Goal: Navigation & Orientation: Find specific page/section

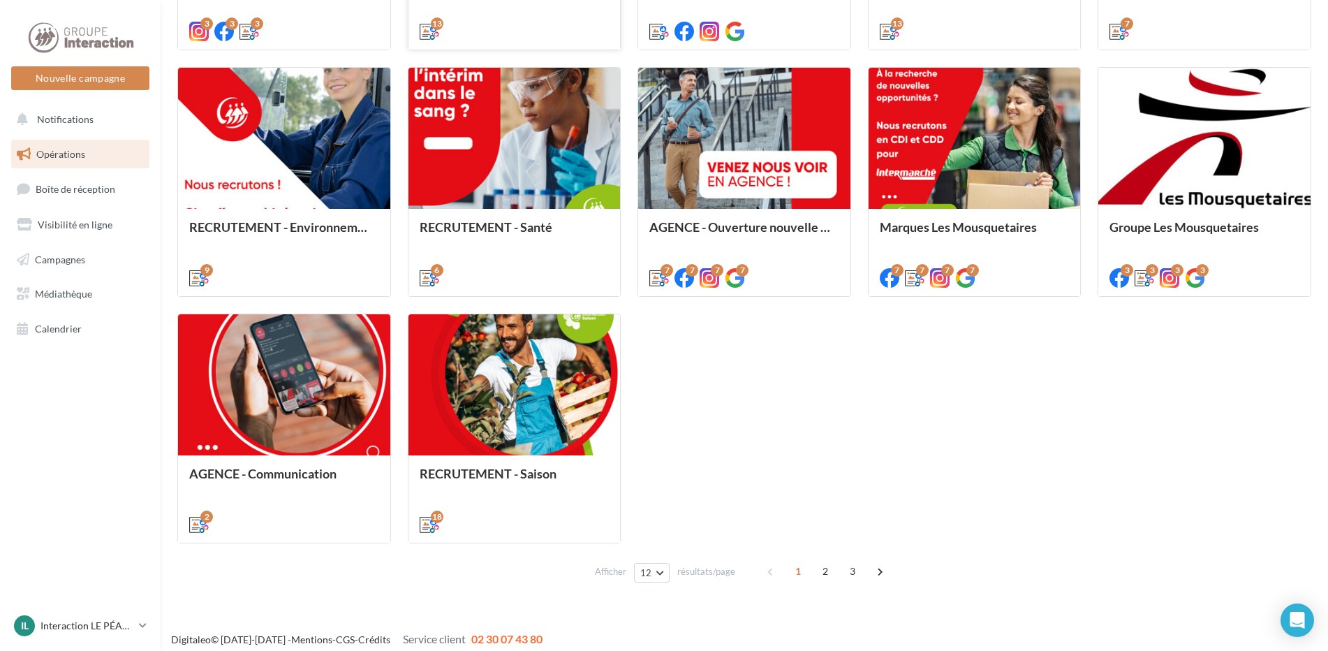
scroll to position [637, 0]
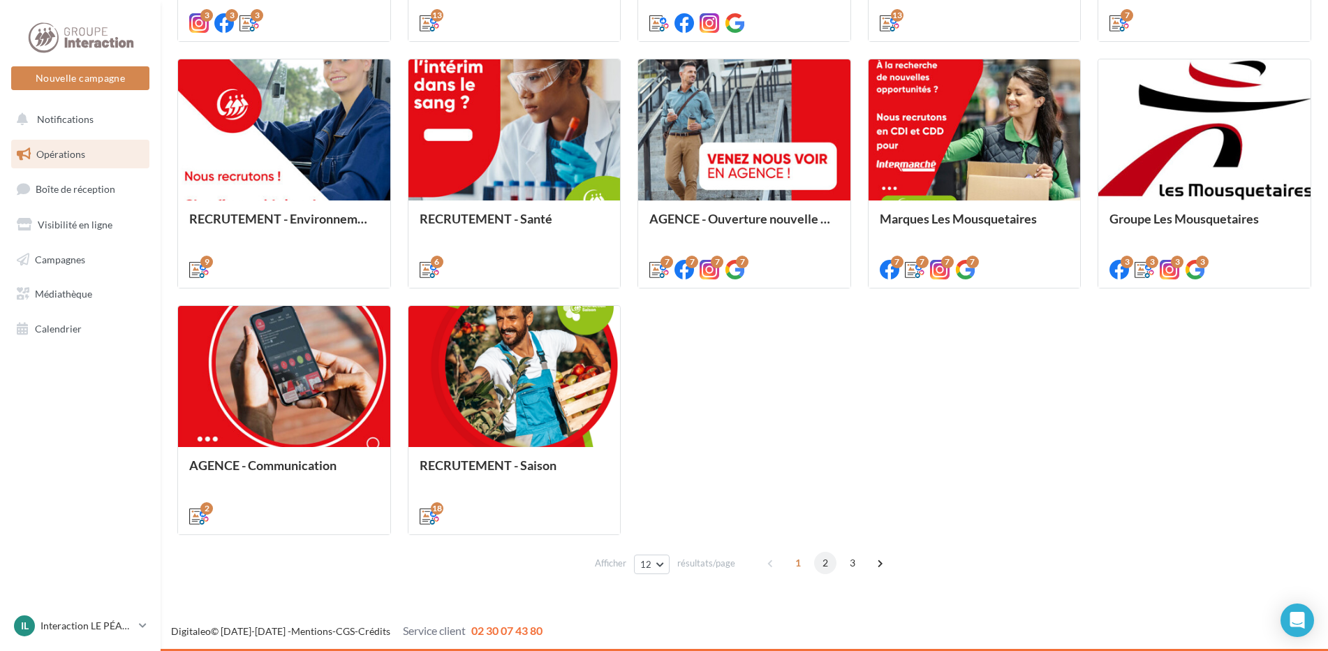
click at [827, 566] on span "2" at bounding box center [825, 563] width 22 height 22
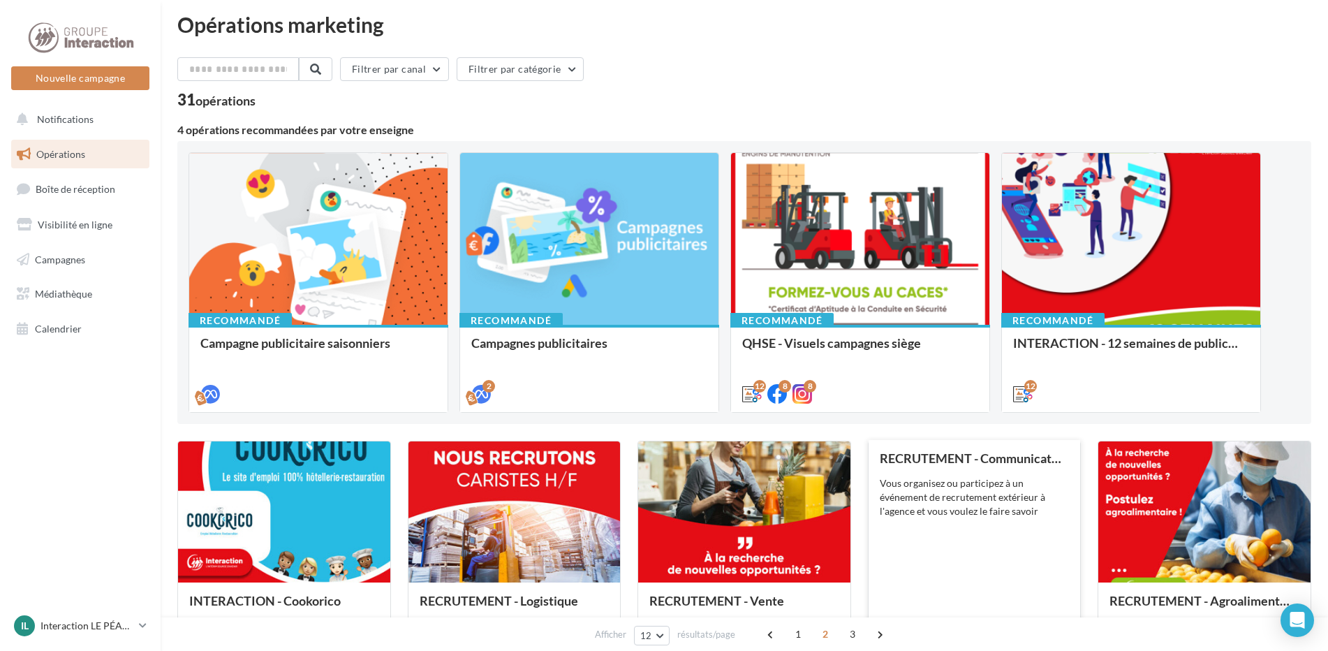
scroll to position [0, 0]
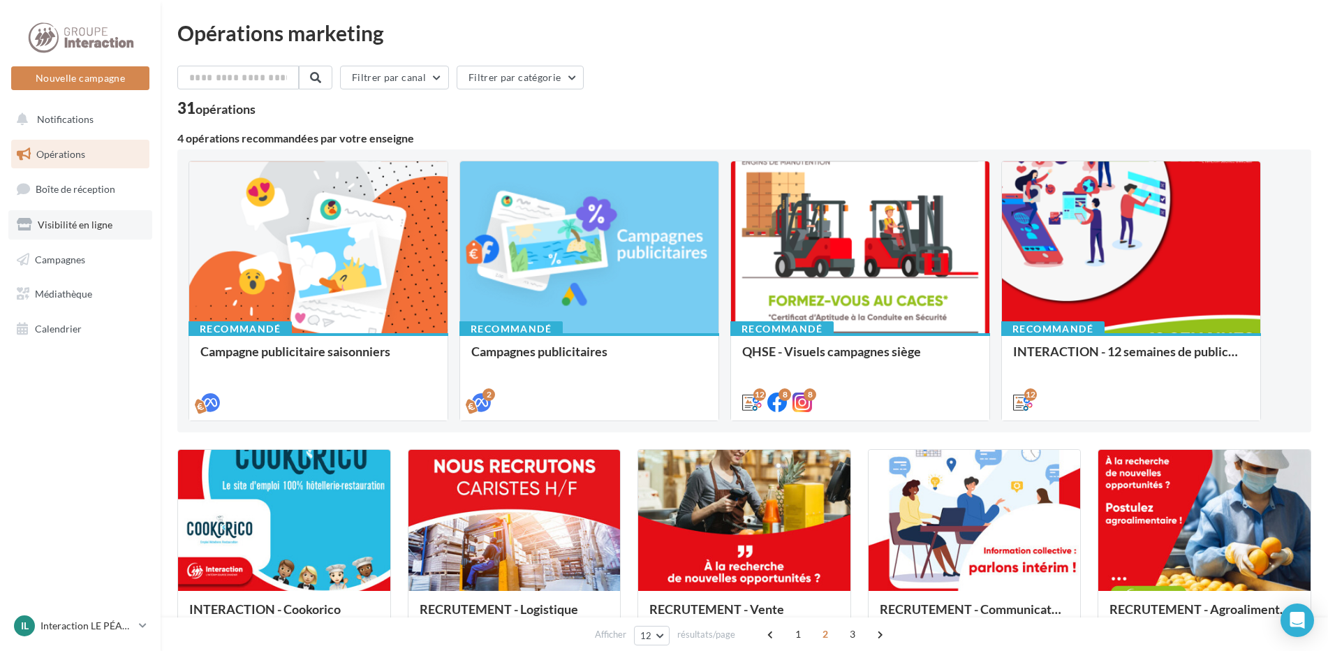
click at [57, 228] on span "Visibilité en ligne" at bounding box center [75, 225] width 75 height 12
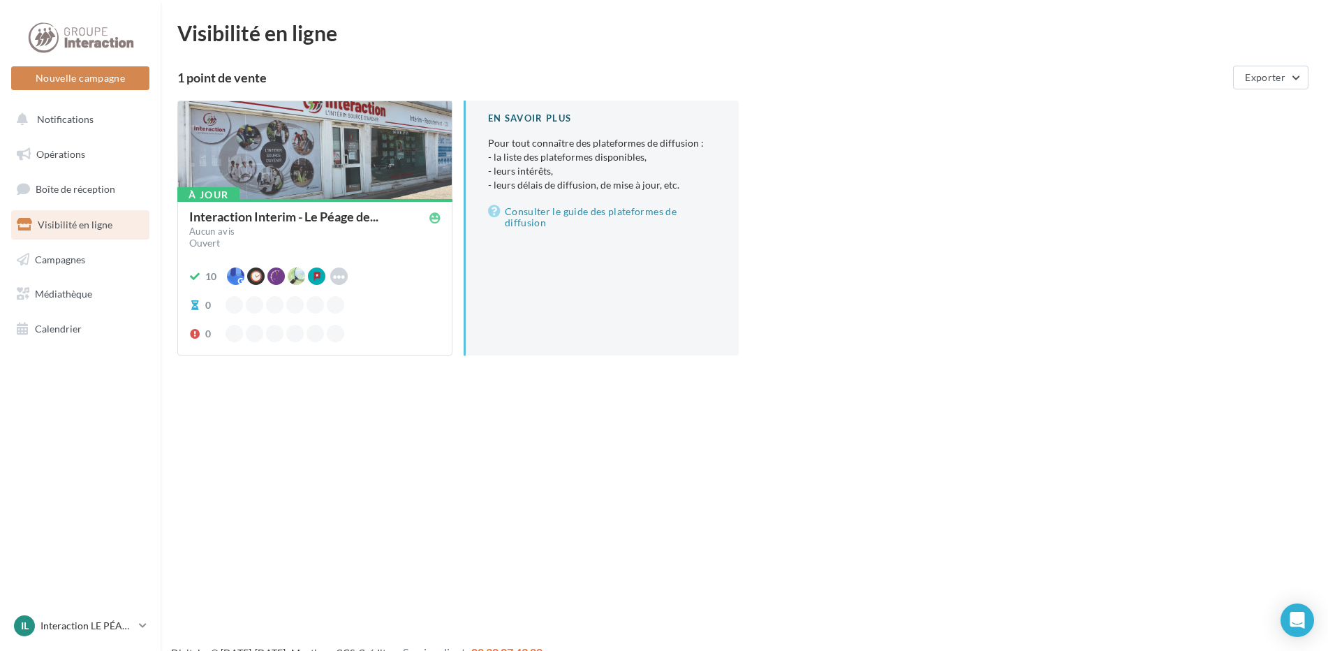
click at [259, 239] on div "Ouvert" at bounding box center [314, 243] width 251 height 14
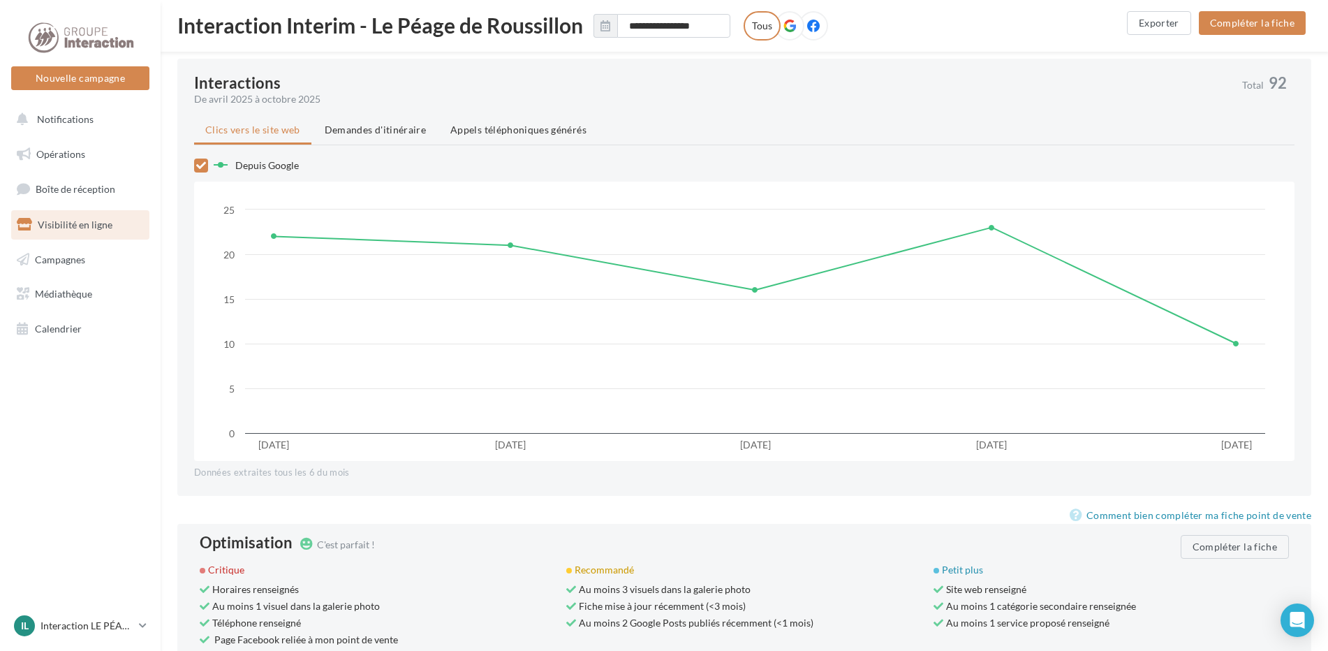
scroll to position [1117, 0]
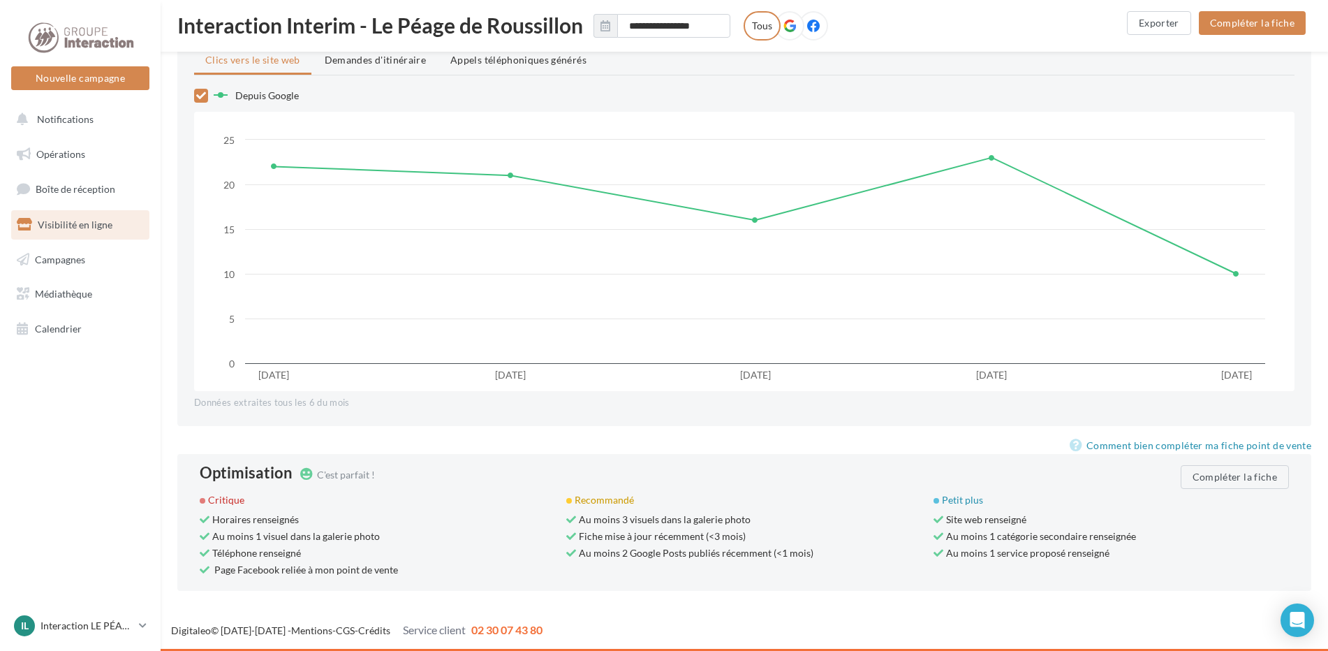
click at [72, 229] on span "Visibilité en ligne" at bounding box center [75, 225] width 75 height 12
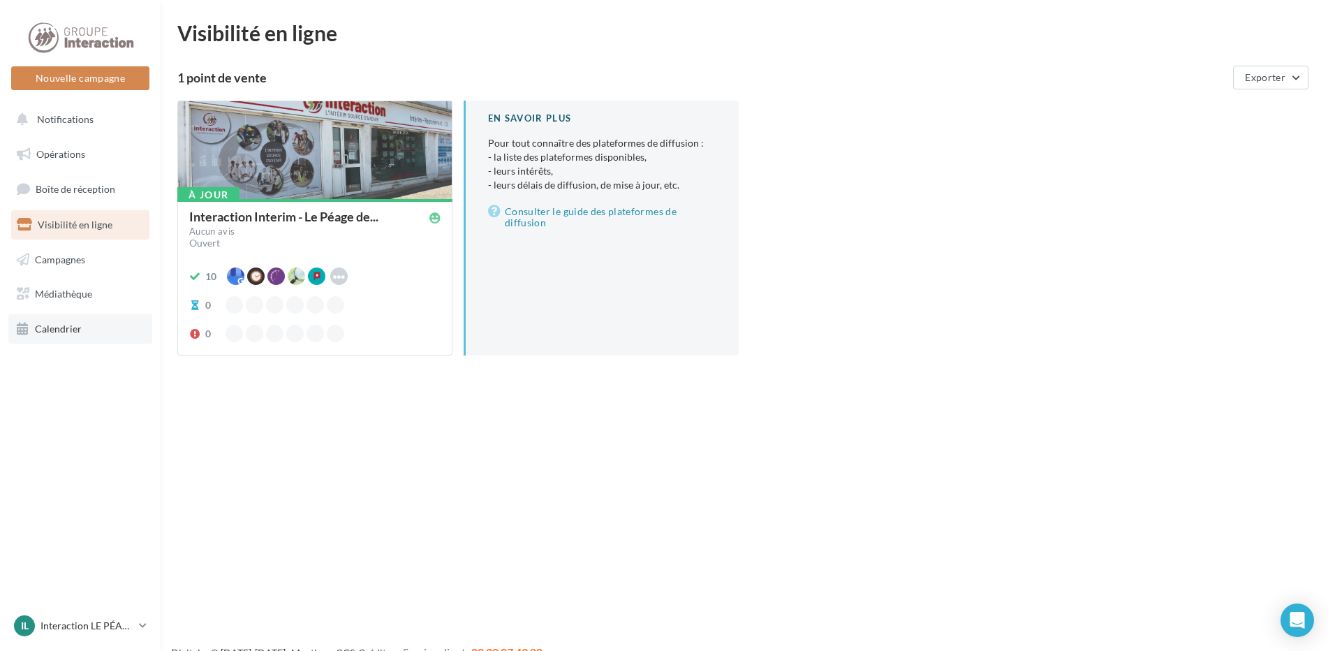
click at [72, 330] on span "Calendrier" at bounding box center [58, 329] width 47 height 12
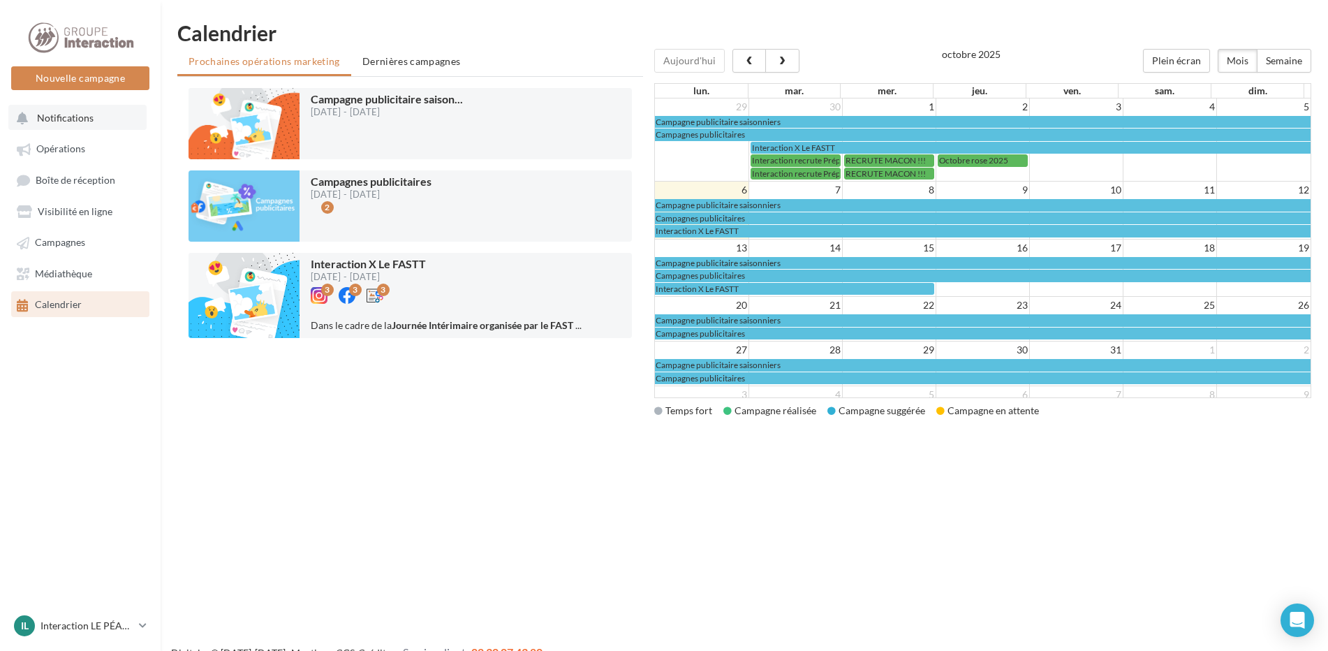
click at [86, 121] on span "Notifications" at bounding box center [65, 118] width 57 height 12
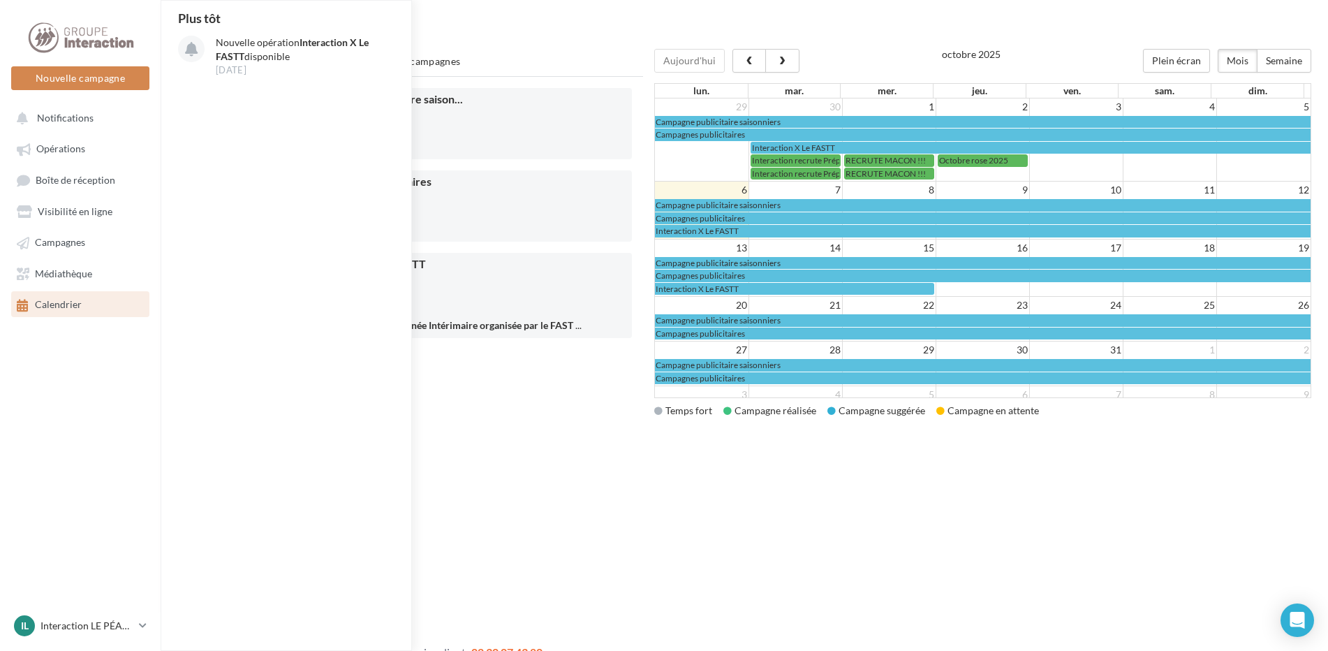
click at [926, 462] on div "Nouvelle campagne Nouvelle campagne Notifications Plus tôt Nouvelle opération I…" at bounding box center [664, 347] width 1328 height 651
